Goal: Task Accomplishment & Management: Use online tool/utility

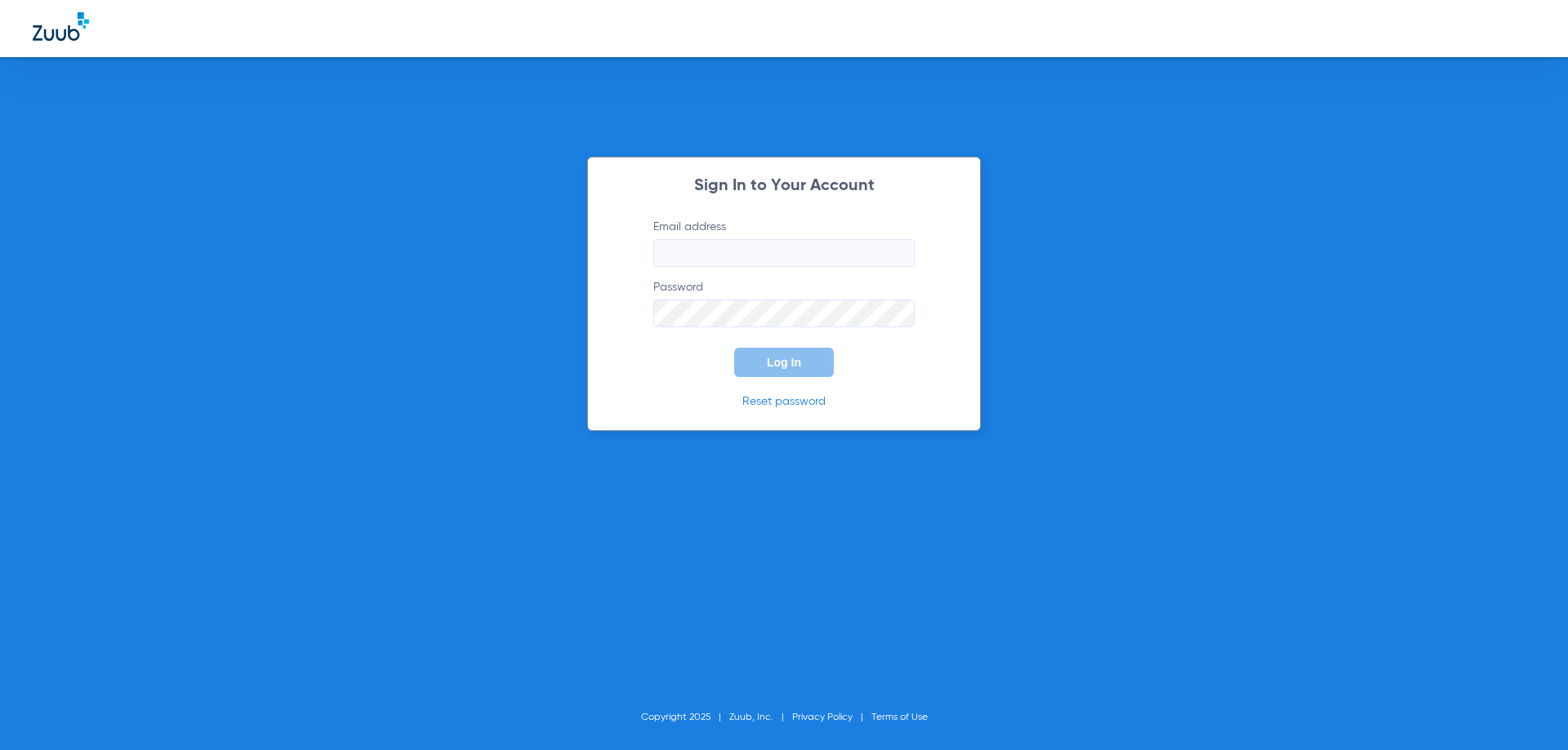
type input "[EMAIL_ADDRESS][DOMAIN_NAME]"
click at [778, 365] on span "Log In" at bounding box center [784, 362] width 34 height 13
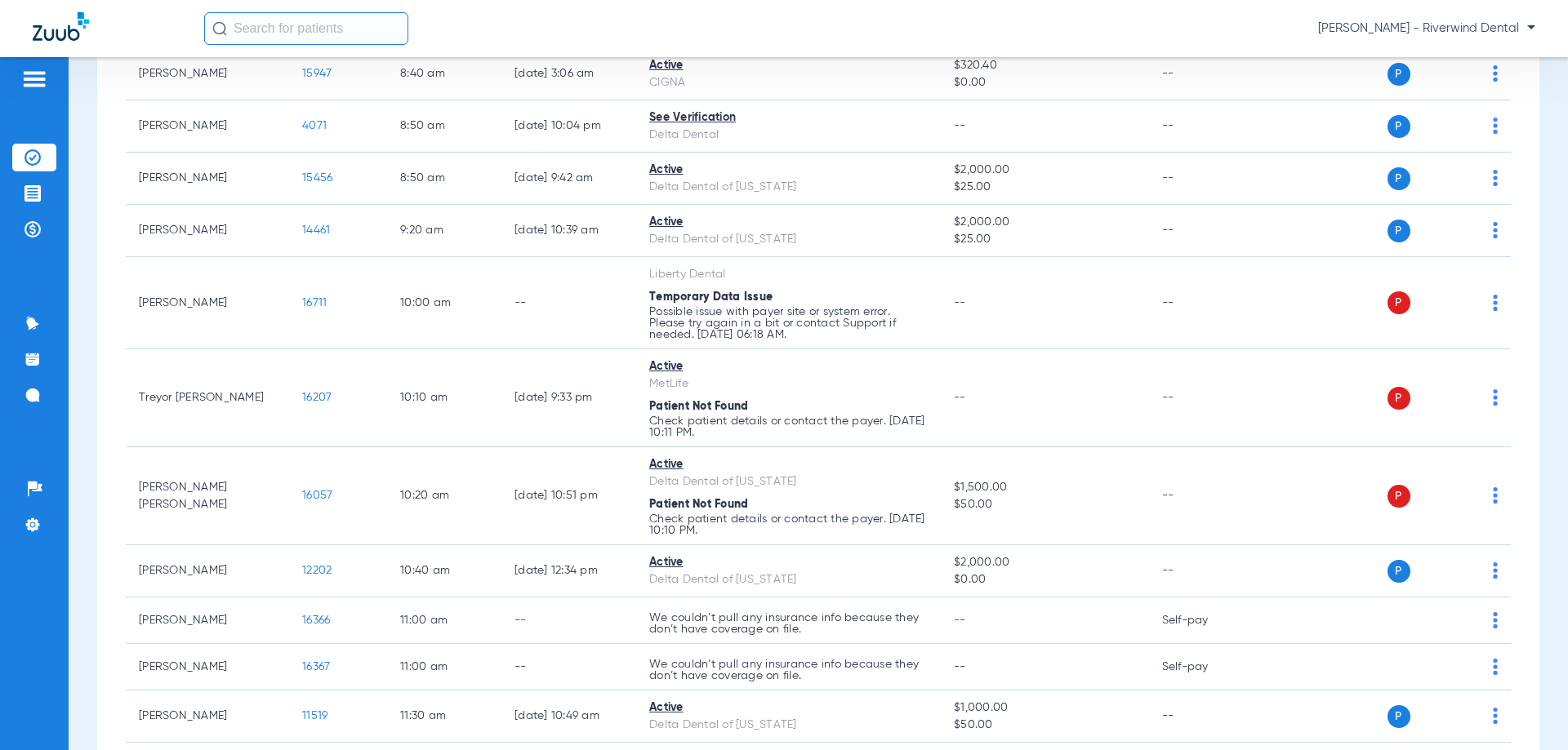
scroll to position [571, 0]
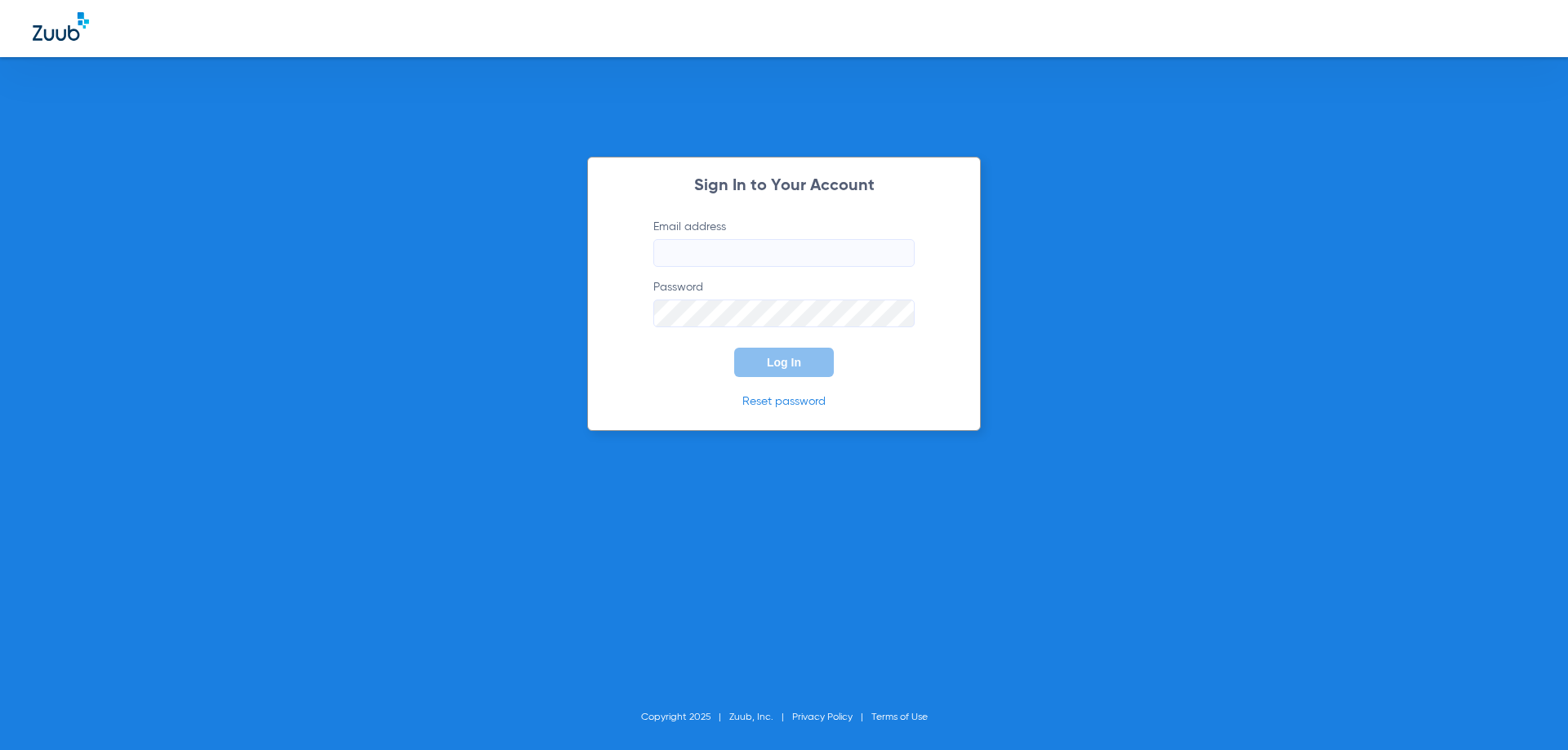
type input "[EMAIL_ADDRESS][DOMAIN_NAME]"
click at [812, 365] on button "Log In" at bounding box center [784, 362] width 100 height 29
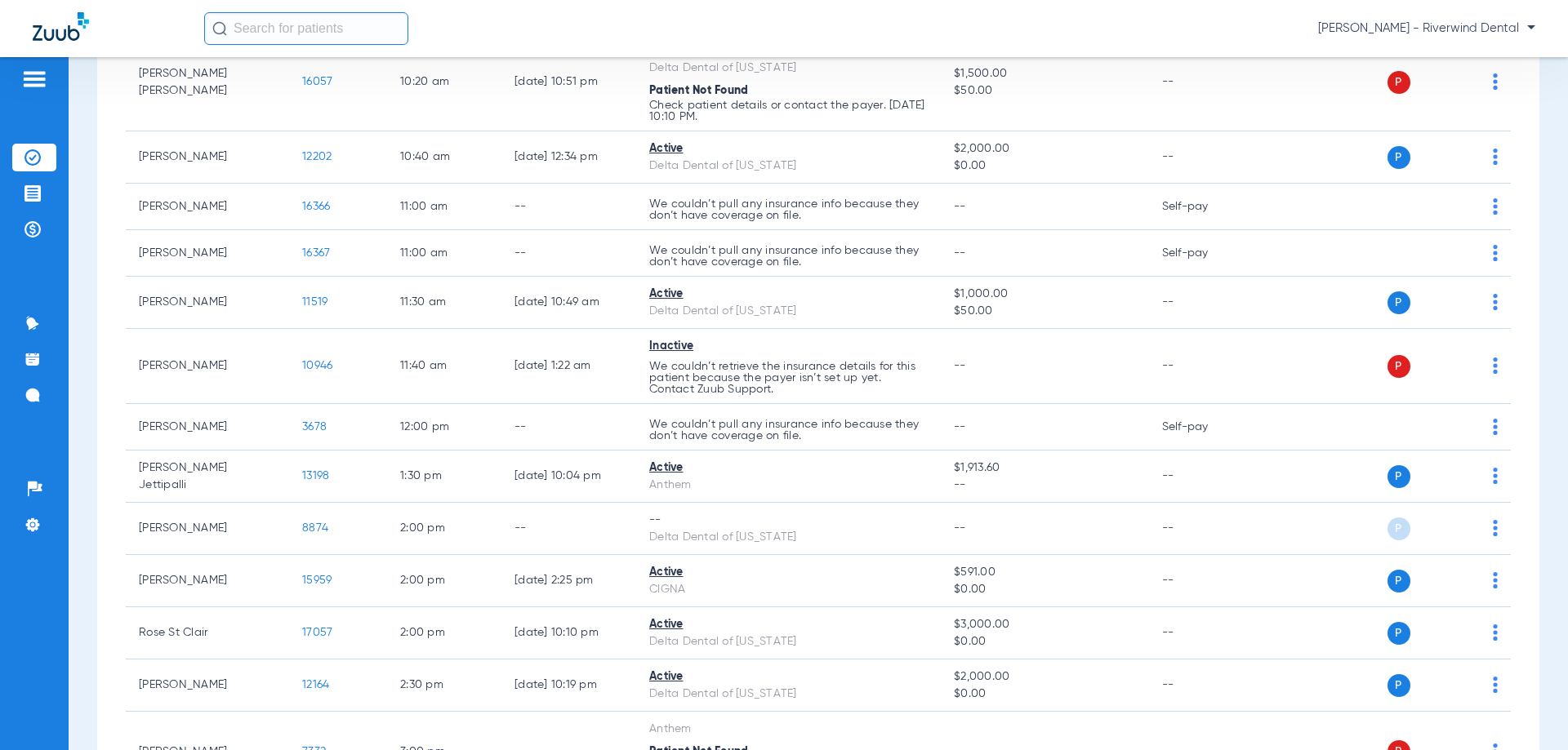
scroll to position [979, 0]
